Goal: Use online tool/utility

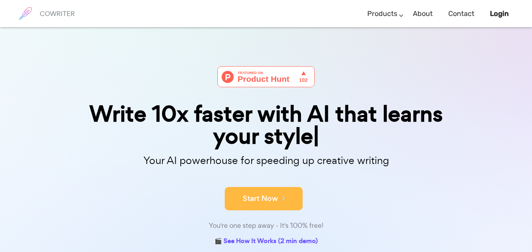
click at [244, 187] on button "Start Now" at bounding box center [264, 198] width 78 height 23
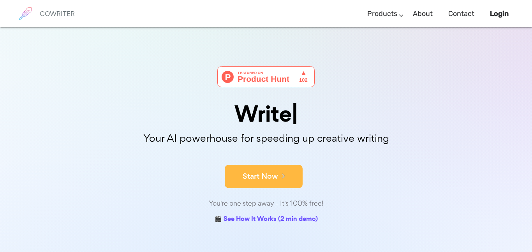
click at [252, 184] on button "Start Now" at bounding box center [264, 176] width 78 height 23
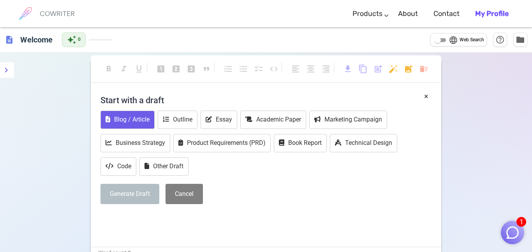
click at [139, 116] on button "Blog / Article" at bounding box center [127, 120] width 54 height 18
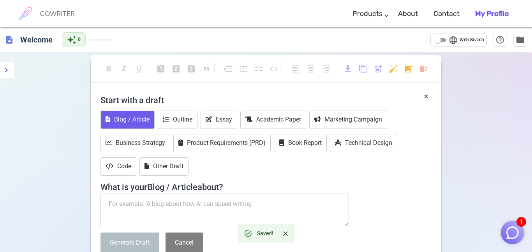
click at [141, 120] on button "Blog / Article" at bounding box center [127, 120] width 54 height 18
click at [189, 236] on button "Cancel" at bounding box center [183, 242] width 37 height 21
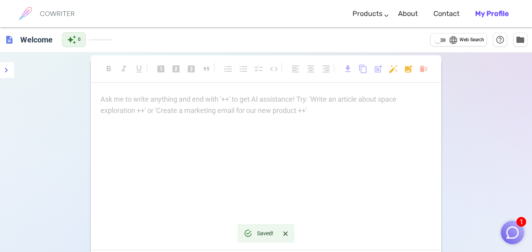
click at [150, 121] on div "Ask me to write anything and end with '++' to get AI assistance! Try: 'Write an…" at bounding box center [266, 172] width 350 height 156
click at [225, 84] on div "format_bold format_italic format_underlined looks_one looks_two looks_3 format_…" at bounding box center [266, 72] width 350 height 35
click at [230, 95] on p "Ask me to write anything and end with '++' to get AI assistance! Try: 'Write an…" at bounding box center [265, 99] width 331 height 11
click at [516, 235] on img "button" at bounding box center [512, 232] width 15 height 15
